Goal: Task Accomplishment & Management: Use online tool/utility

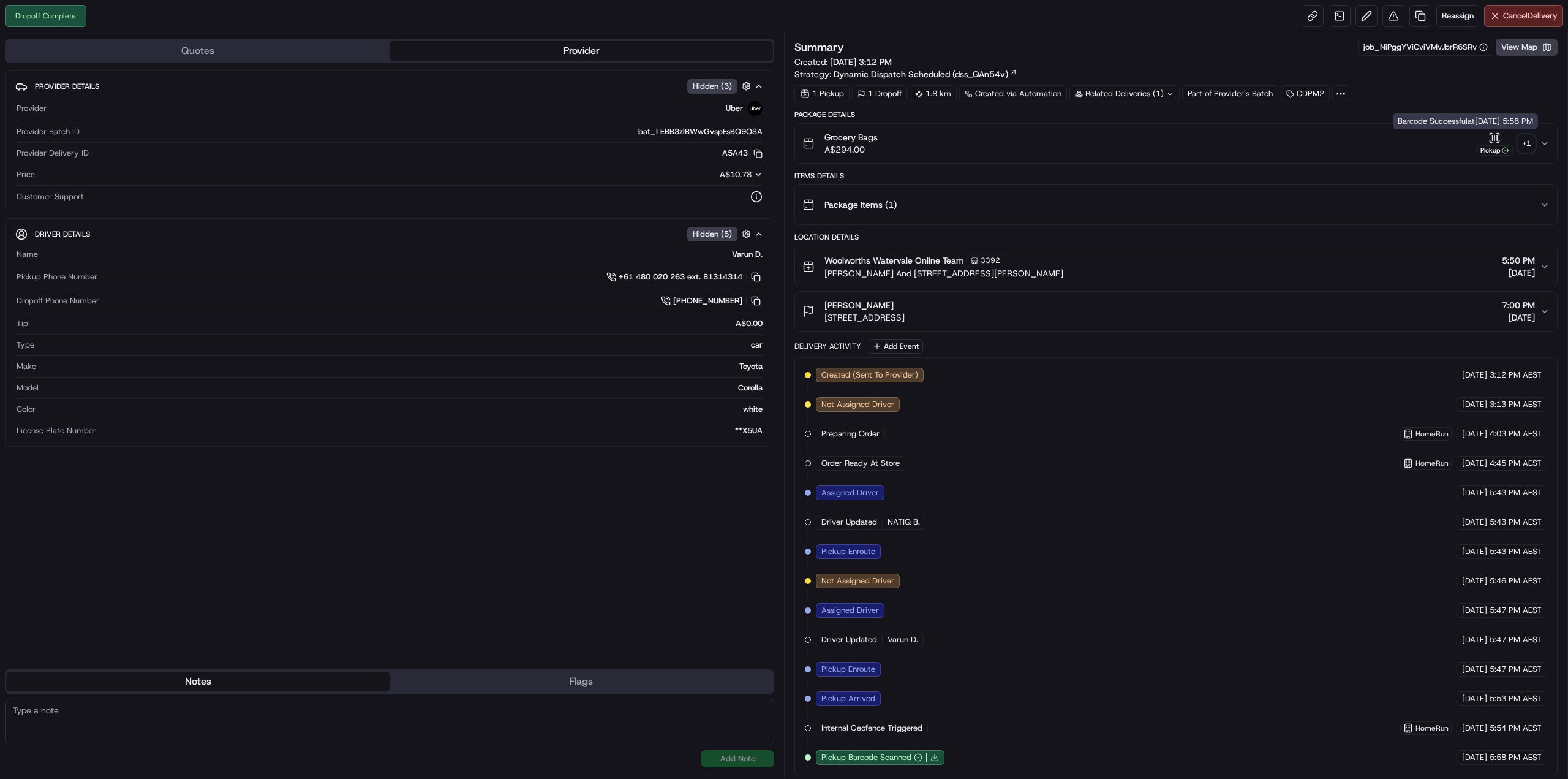
click at [1521, 147] on div "+ 1" at bounding box center [1526, 143] width 17 height 17
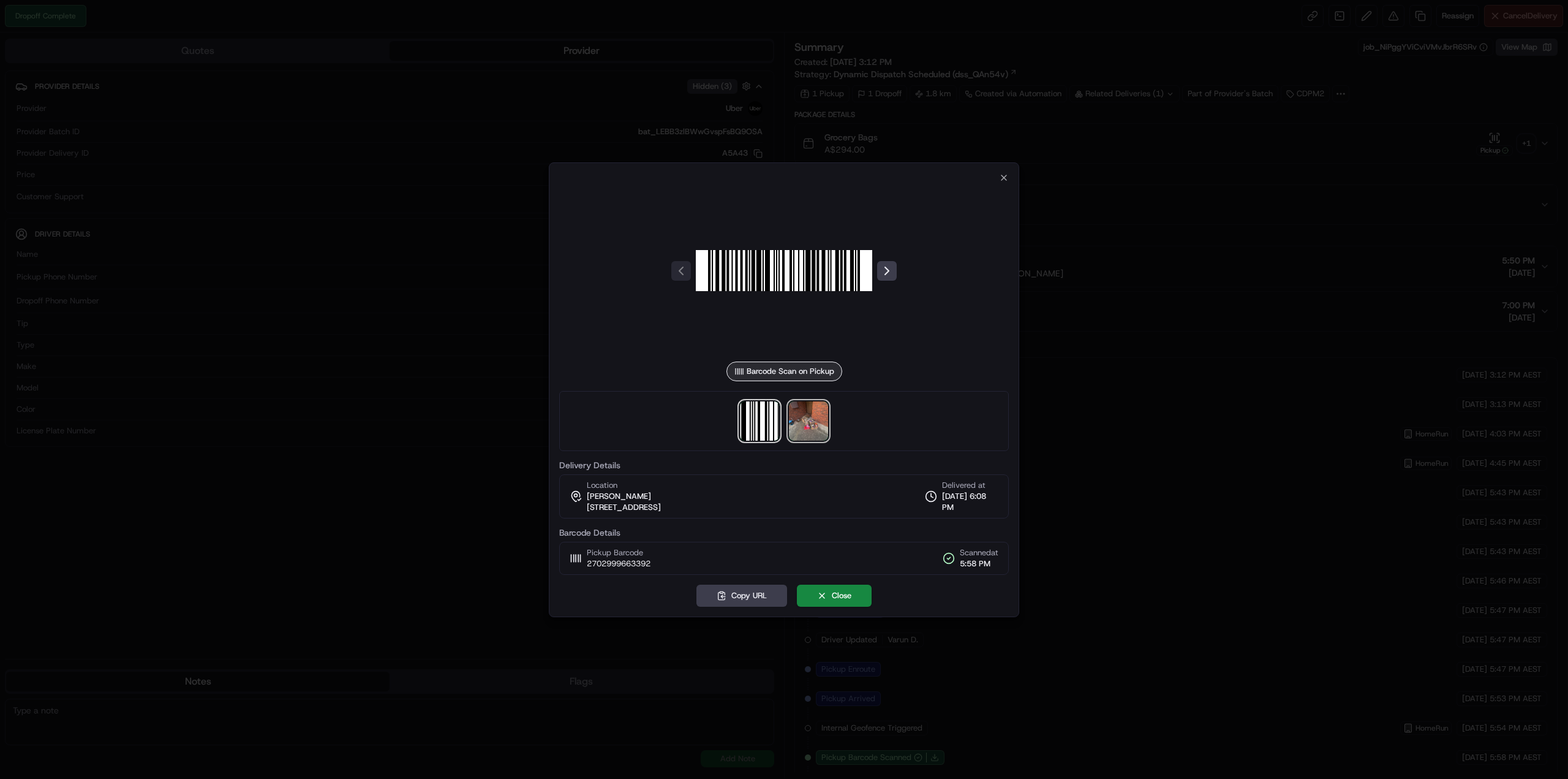
click at [808, 425] on img at bounding box center [808, 421] width 39 height 39
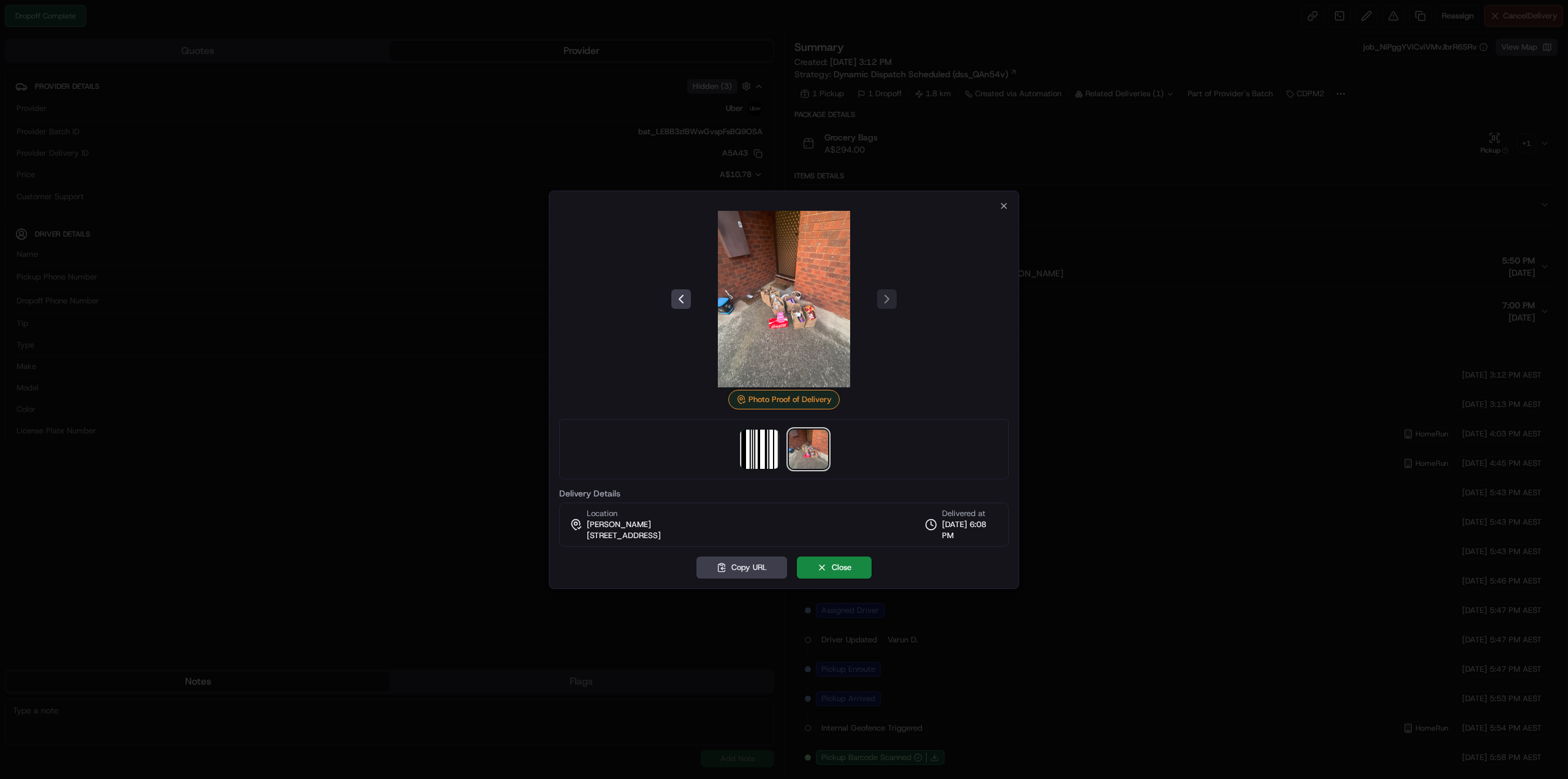
click at [994, 206] on div "Photo Proof of Delivery Delivery Details Location [PERSON_NAME] [STREET_ADDRESS…" at bounding box center [784, 374] width 450 height 346
click at [1004, 210] on icon "button" at bounding box center [1004, 206] width 9 height 9
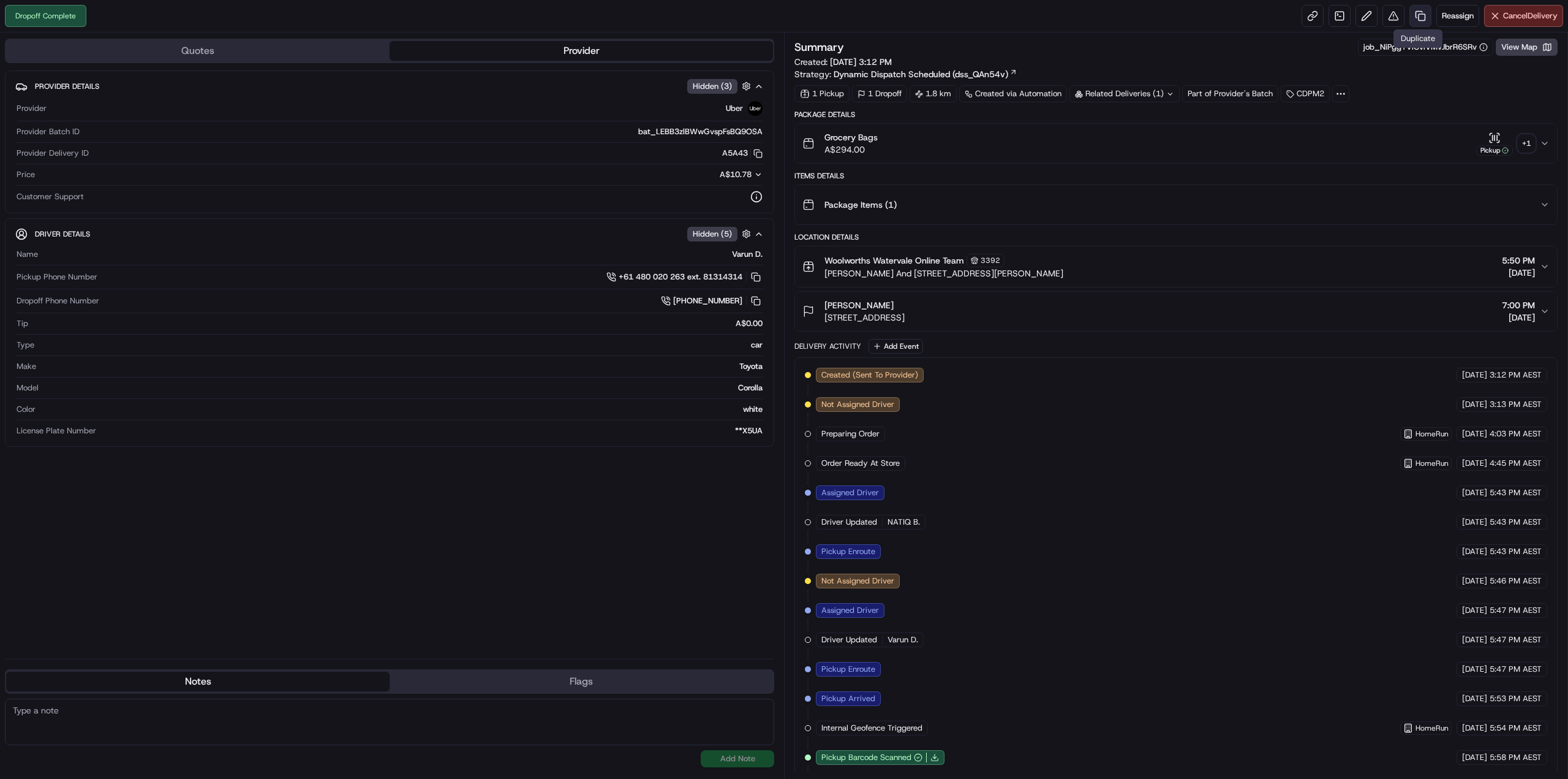
click at [1417, 16] on link at bounding box center [1420, 16] width 22 height 22
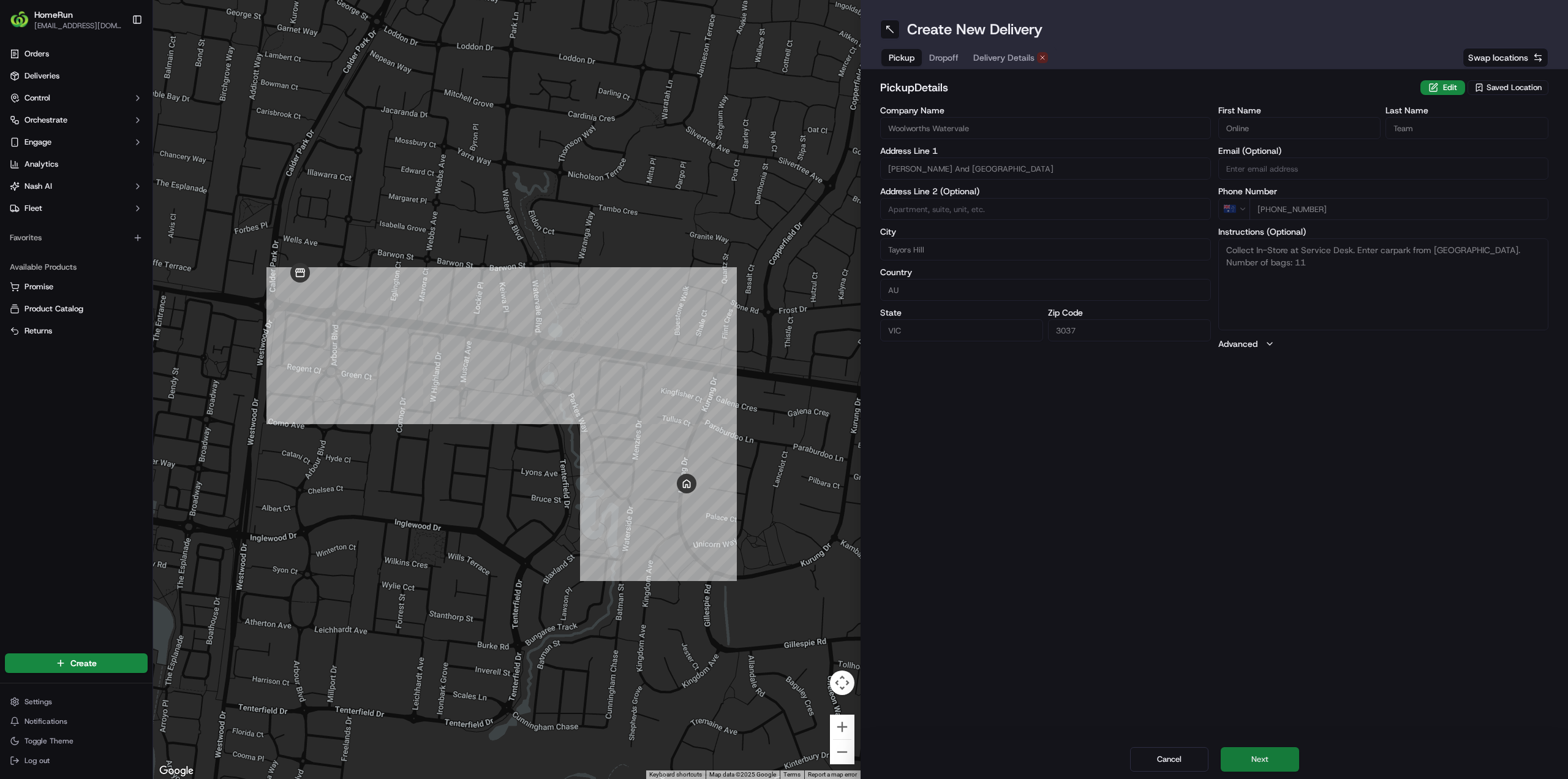
click at [1268, 750] on button "Next" at bounding box center [1260, 759] width 78 height 24
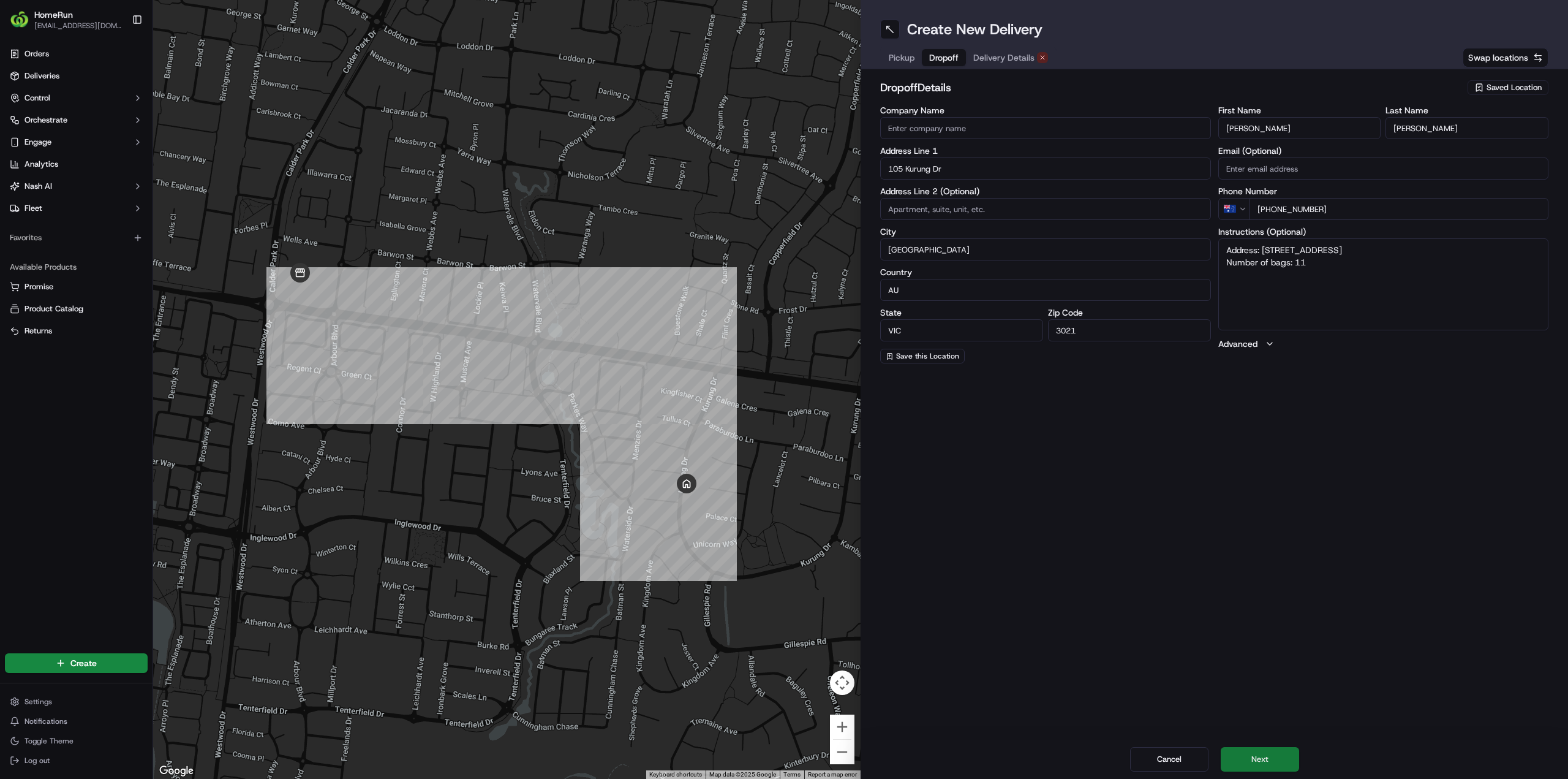
click at [1268, 750] on button "Next" at bounding box center [1260, 759] width 78 height 24
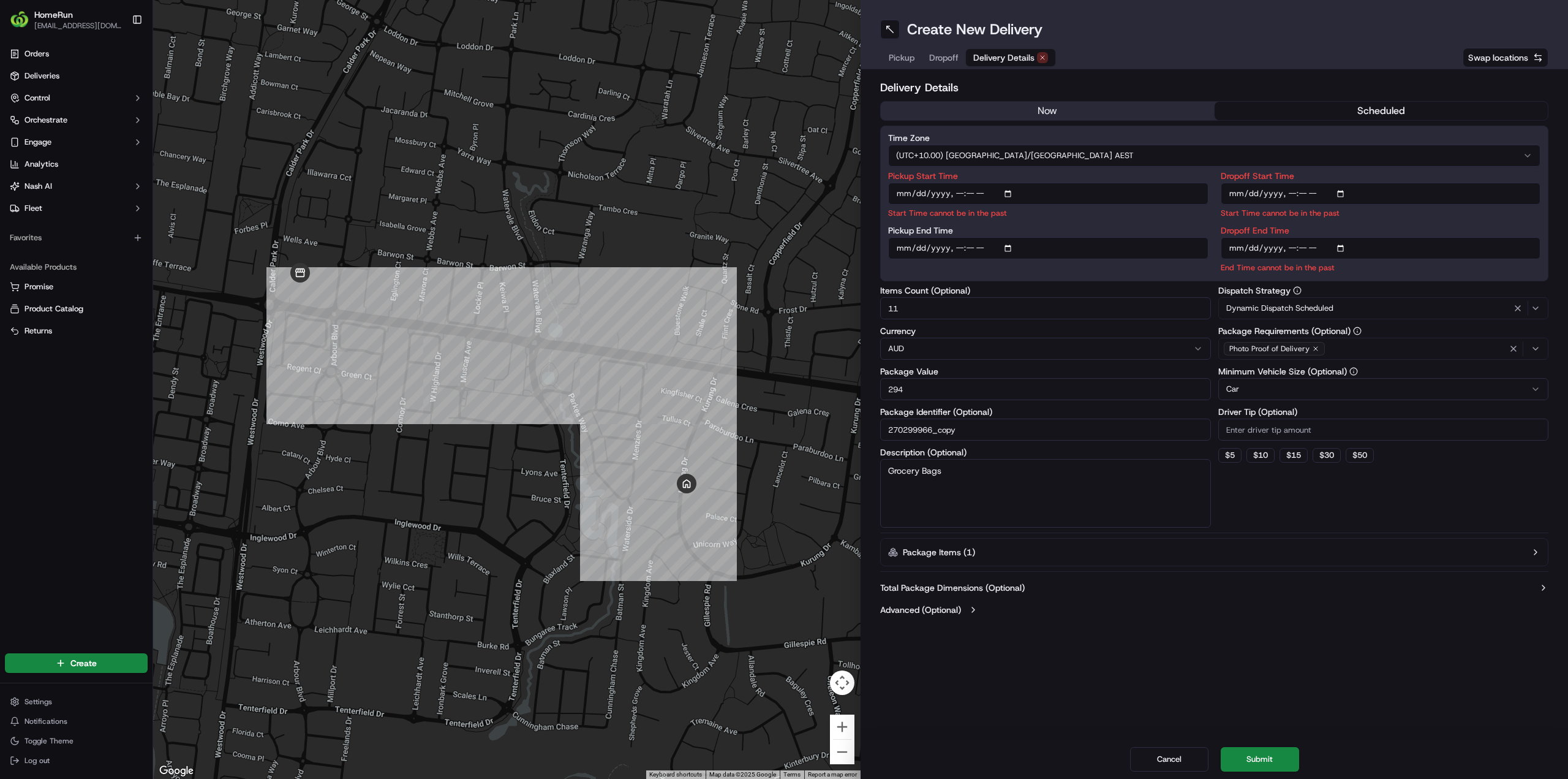
click at [1063, 112] on button "now" at bounding box center [1047, 110] width 333 height 18
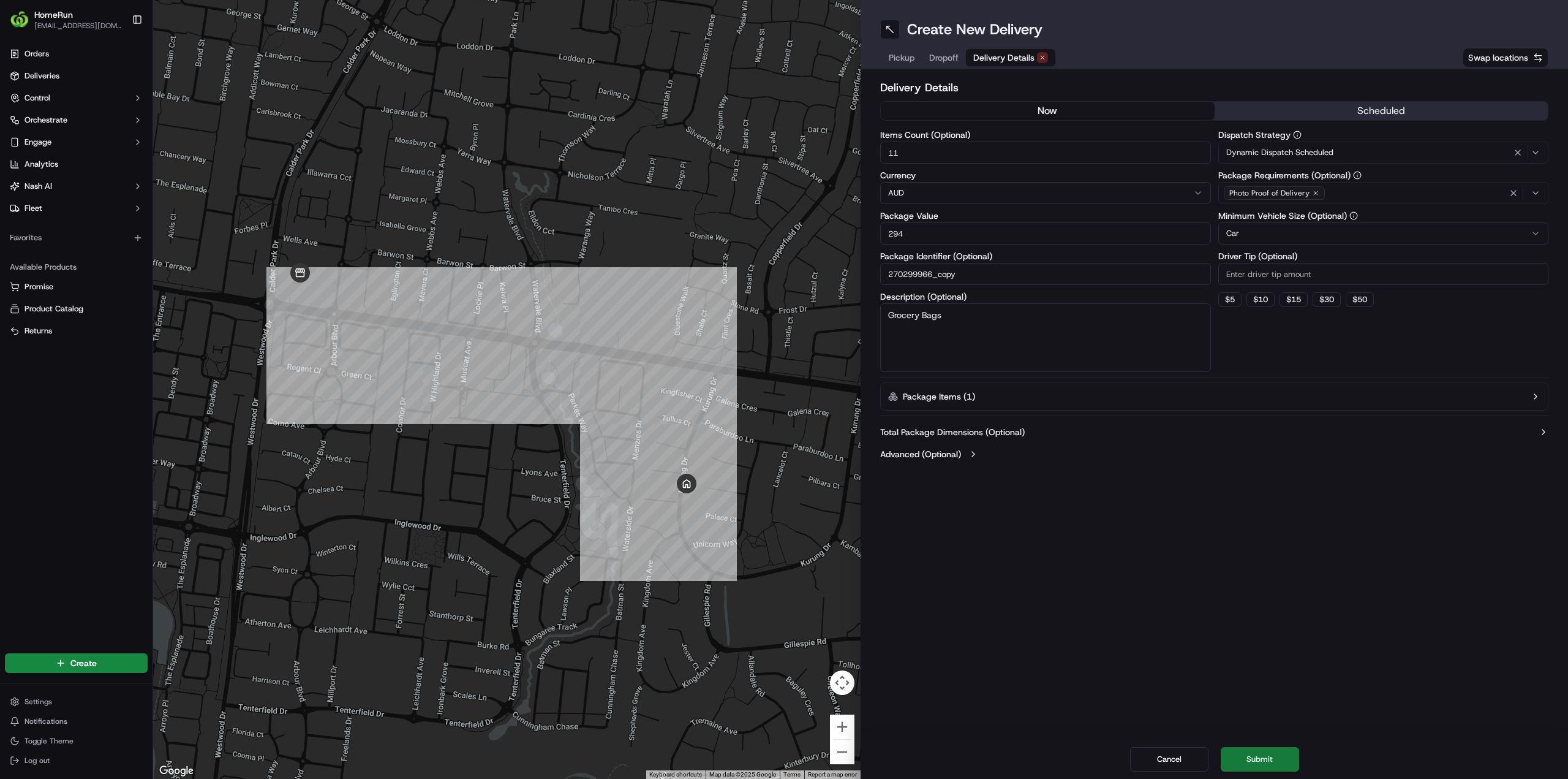
click at [1251, 751] on button "Submit" at bounding box center [1260, 759] width 78 height 24
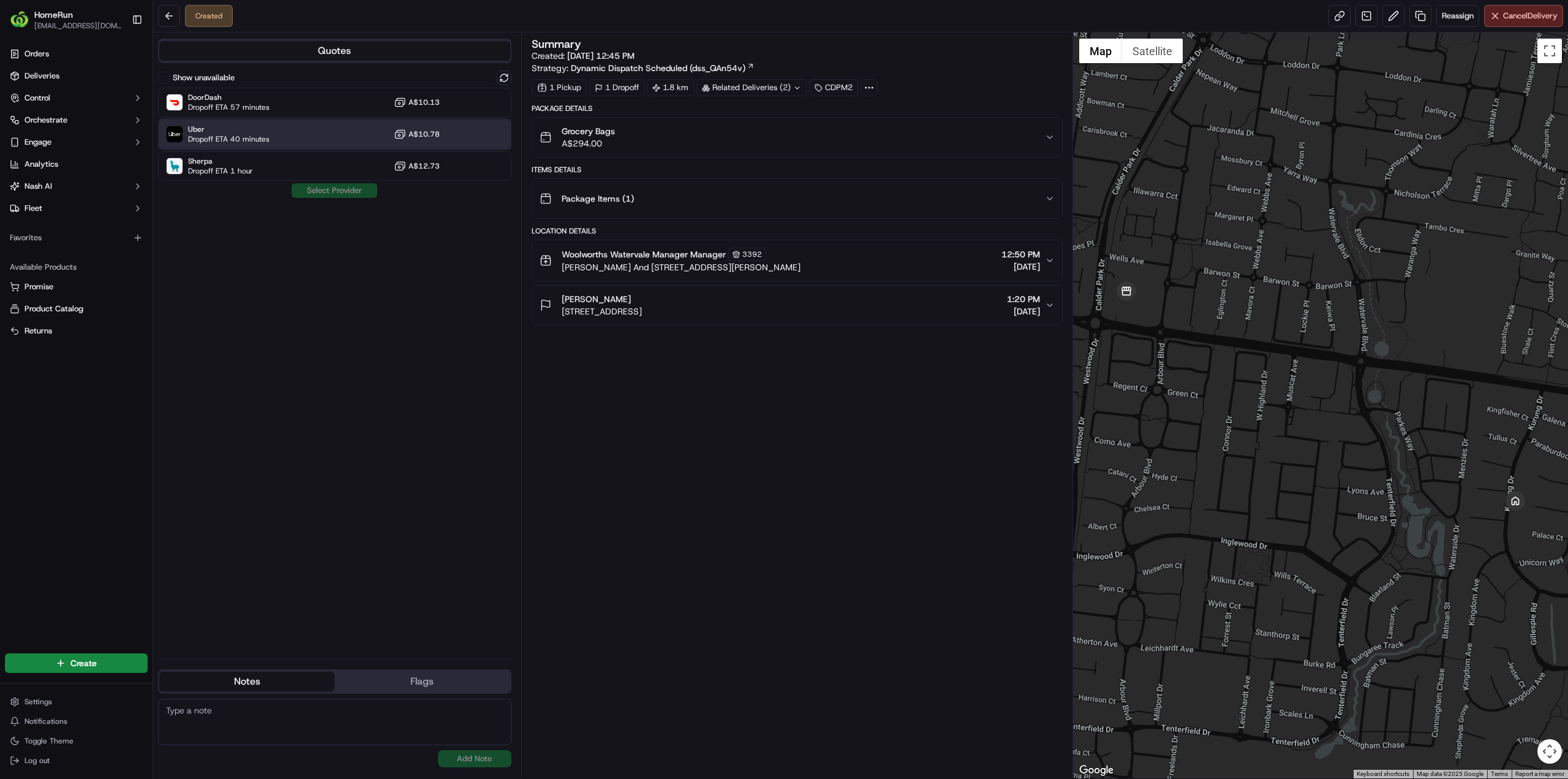
click at [296, 133] on div "Uber Dropoff ETA 40 minutes A$10.78" at bounding box center [335, 134] width 353 height 29
click at [345, 190] on button "Assign Provider" at bounding box center [334, 191] width 87 height 15
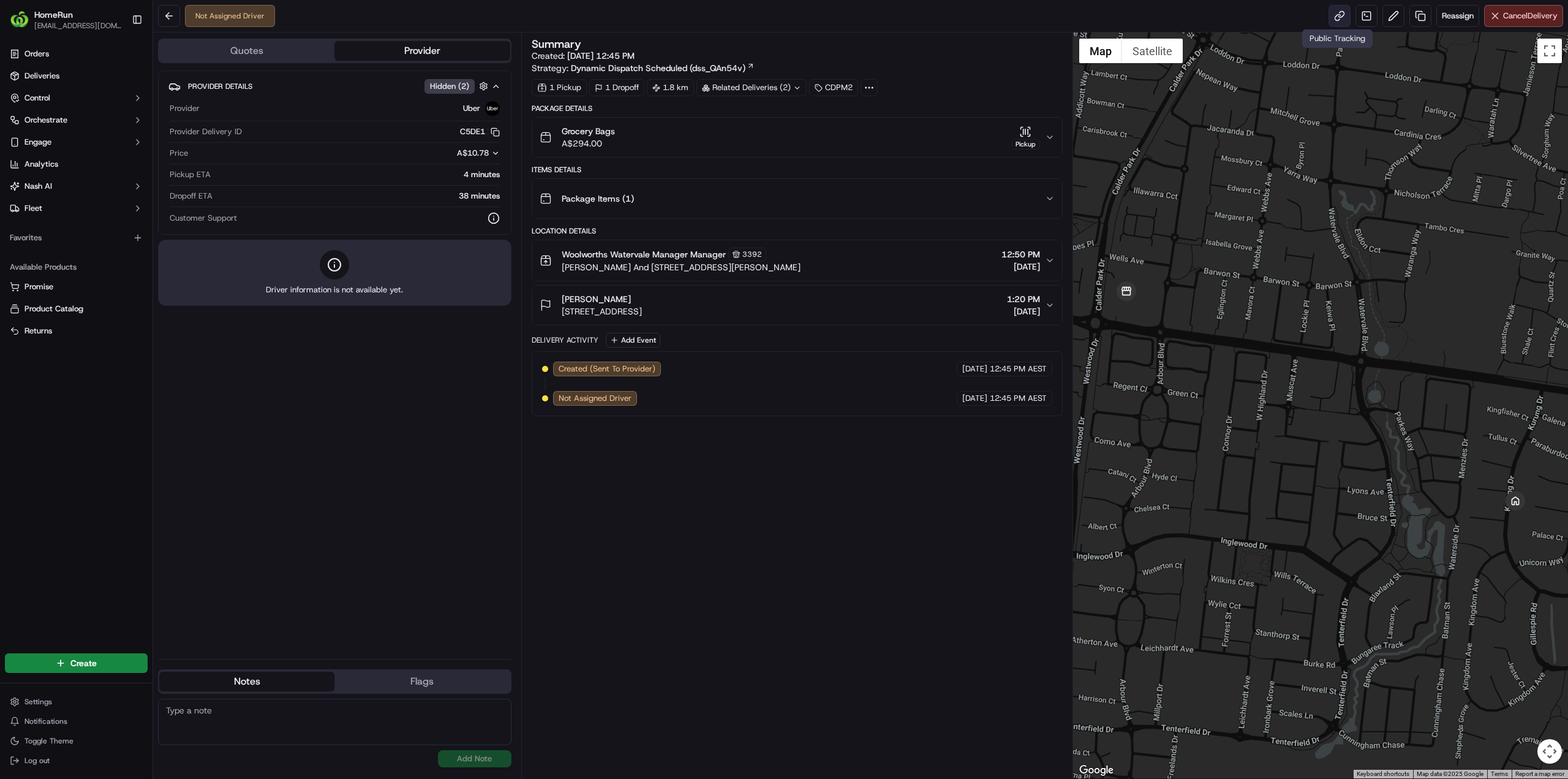
click at [1339, 21] on link at bounding box center [1339, 16] width 22 height 22
